Goal: Task Accomplishment & Management: Manage account settings

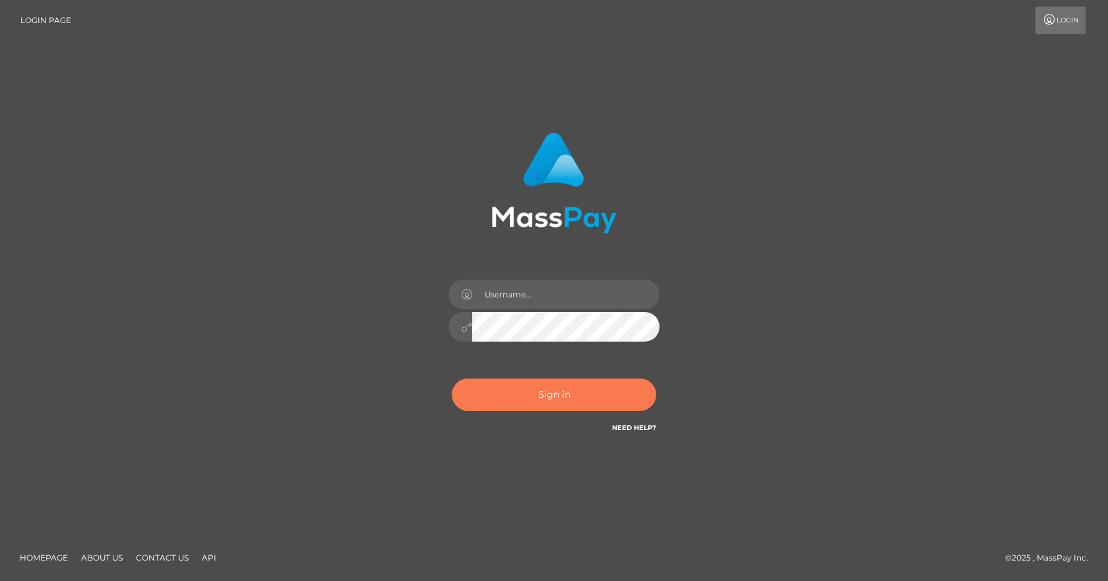
click at [507, 399] on button "Sign in" at bounding box center [554, 395] width 205 height 32
type input "Paula.B2Spin"
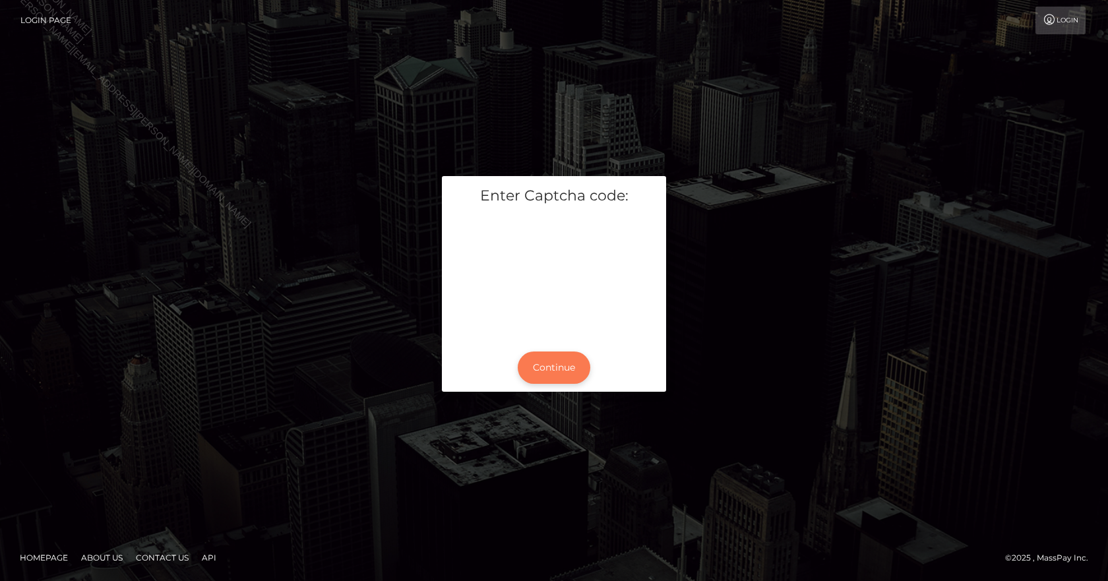
click at [551, 375] on button "Continue" at bounding box center [554, 368] width 73 height 32
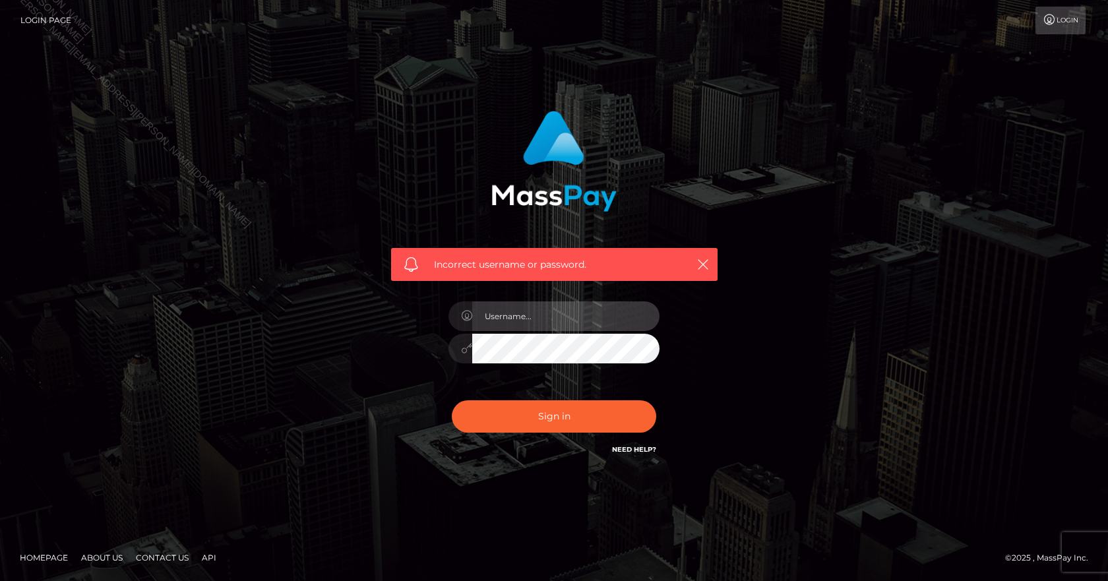
type input "Paula.B2Spin"
click at [568, 295] on div "Paula.B2Spin" at bounding box center [554, 342] width 231 height 101
click at [569, 320] on input "Paula.B2Spin" at bounding box center [565, 317] width 187 height 30
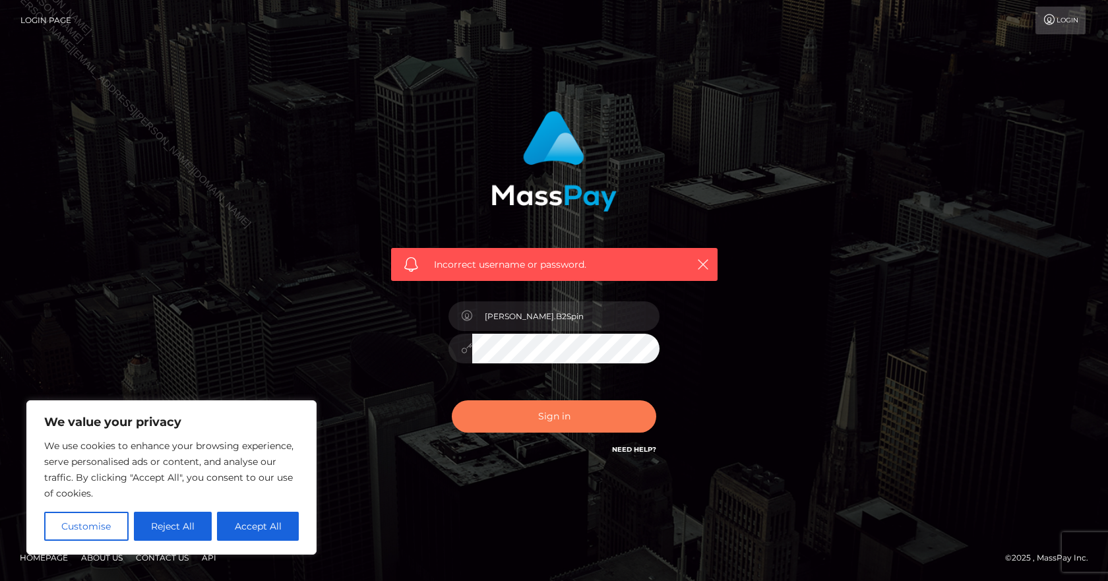
click at [521, 424] on button "Sign in" at bounding box center [554, 416] width 205 height 32
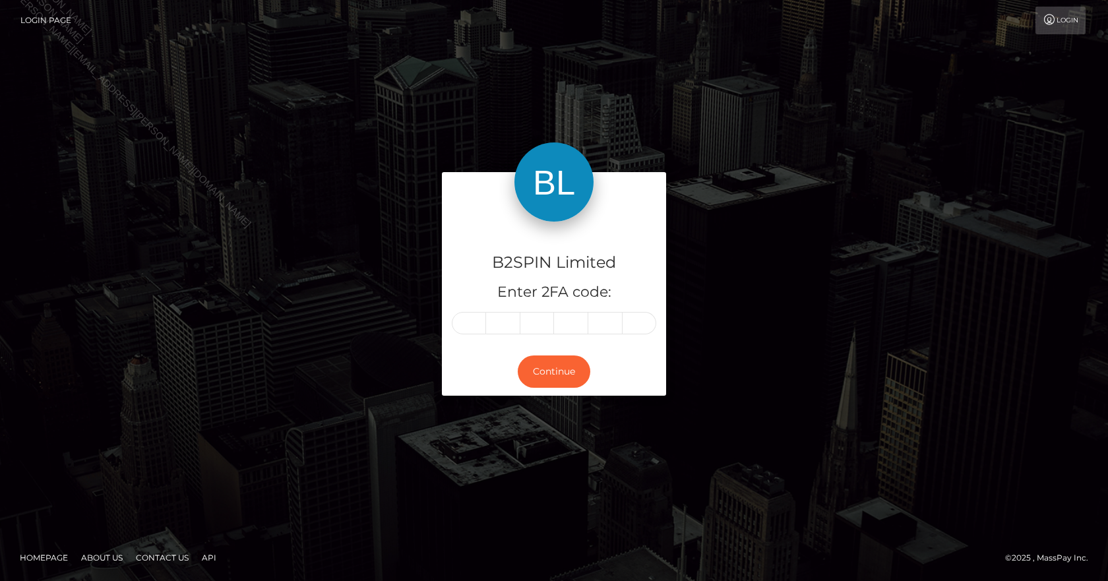
click at [473, 327] on input "text" at bounding box center [469, 323] width 34 height 22
type input "0"
type input "3"
type input "2"
type input "5"
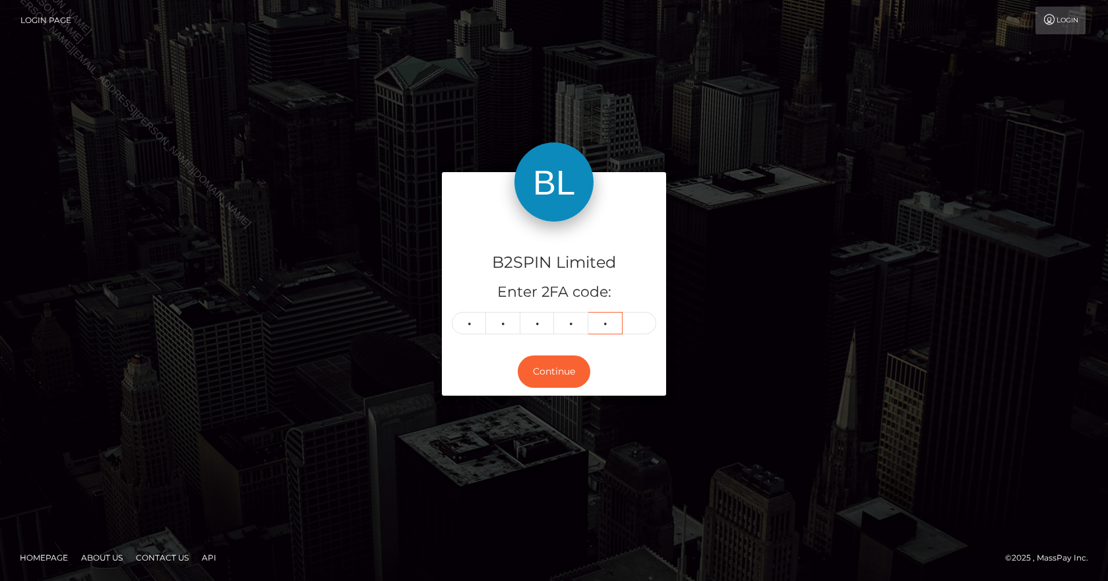
type input "8"
type input "1"
